Goal: Task Accomplishment & Management: Use online tool/utility

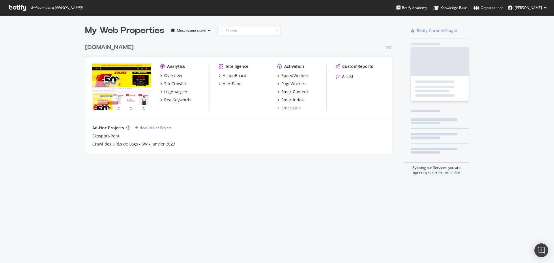
scroll to position [113, 307]
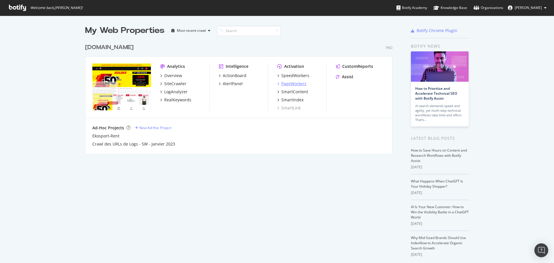
click at [294, 84] on div "PageWorkers" at bounding box center [293, 84] width 25 height 6
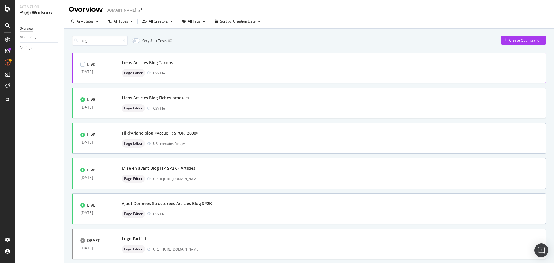
click at [153, 64] on div "Liens Articles Blog Taxons" at bounding box center [147, 63] width 51 height 6
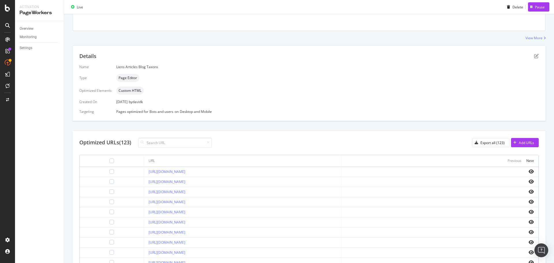
scroll to position [87, 0]
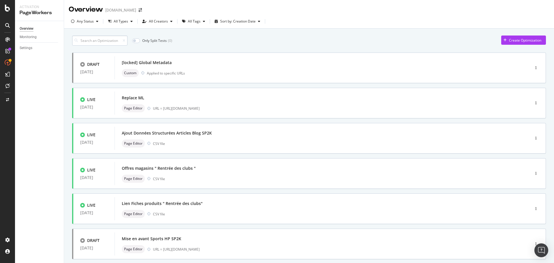
click at [98, 43] on input at bounding box center [99, 40] width 55 height 10
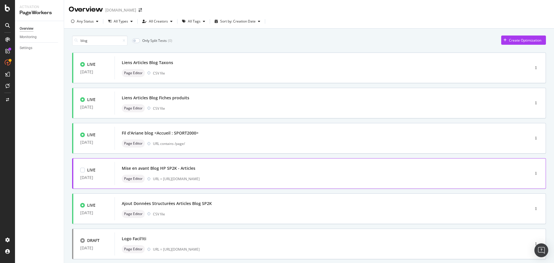
click at [185, 169] on div "Mise en avant Blog HP SP2K - Articles" at bounding box center [159, 168] width 74 height 6
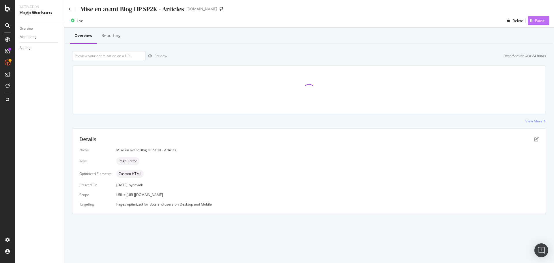
click at [536, 20] on div "Pause" at bounding box center [540, 20] width 10 height 5
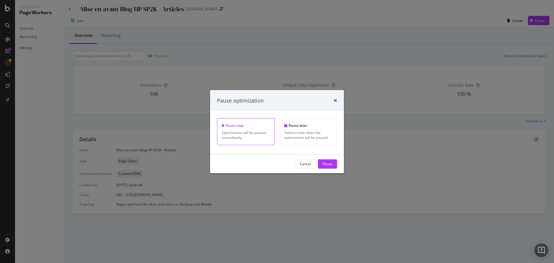
click at [247, 123] on div "Pause now" at bounding box center [246, 125] width 48 height 5
click at [328, 165] on div "Pause" at bounding box center [327, 163] width 10 height 5
